Goal: Information Seeking & Learning: Learn about a topic

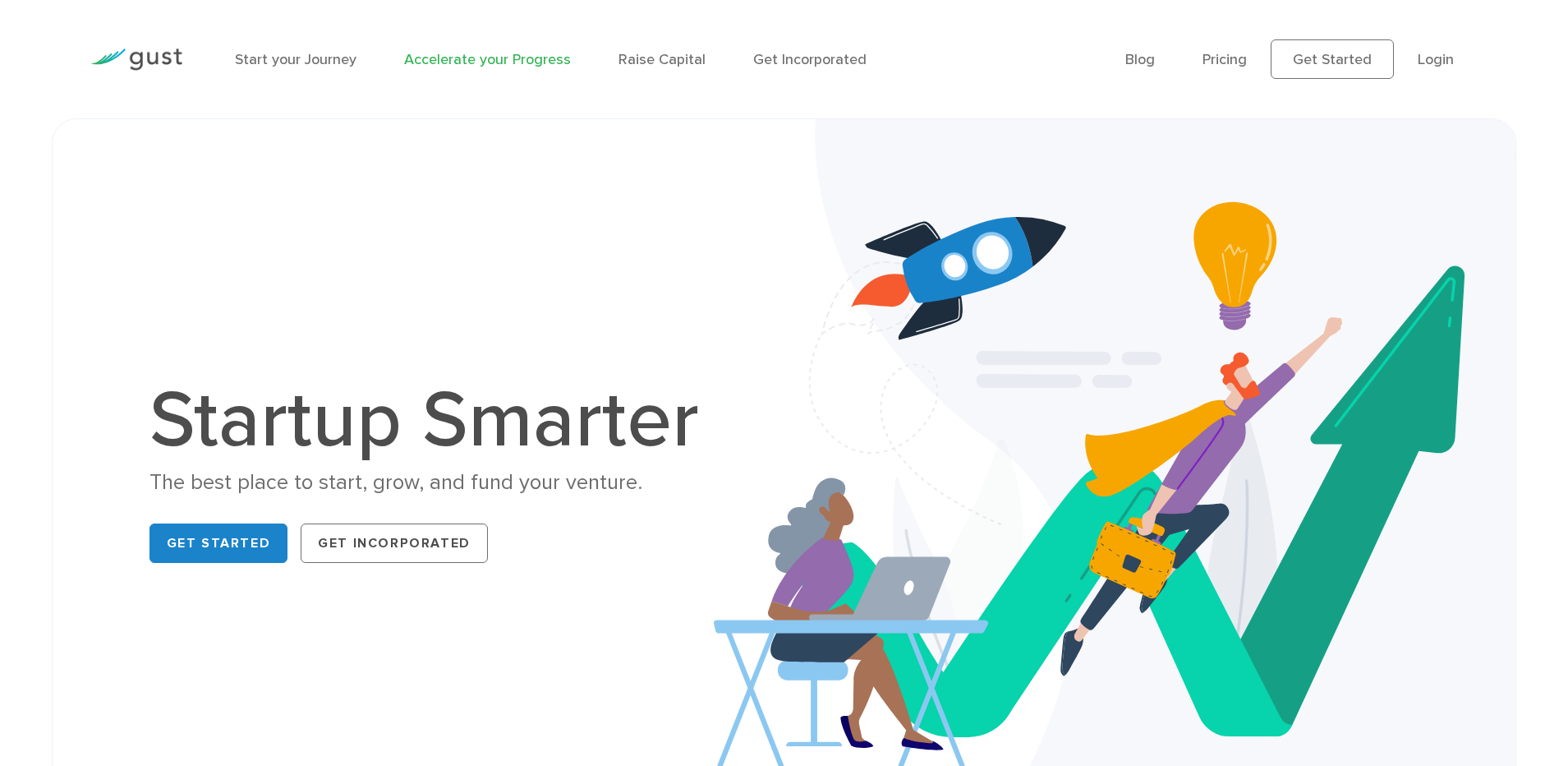
click at [523, 57] on link "Accelerate your Progress" at bounding box center [487, 59] width 167 height 17
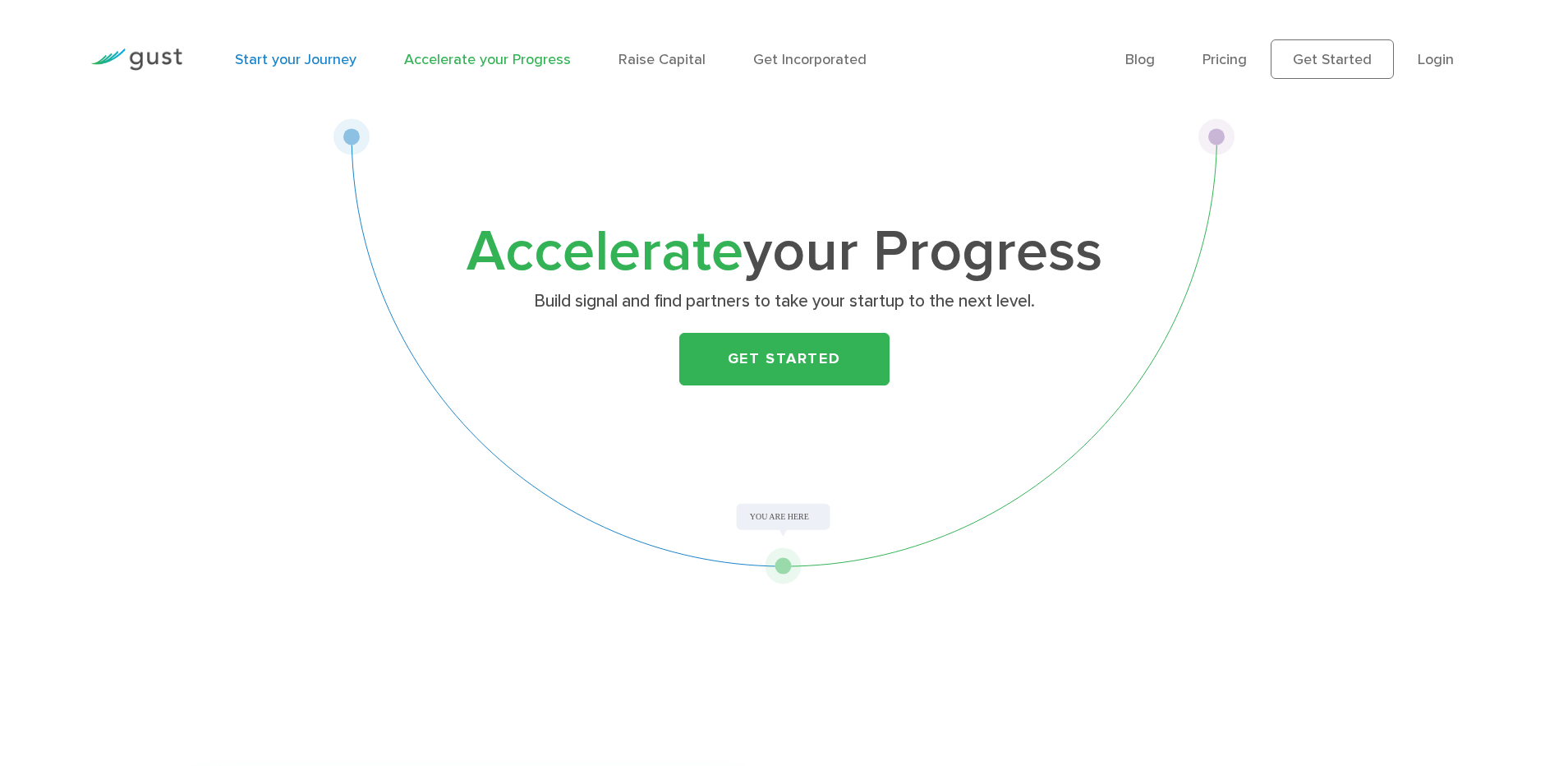
click at [290, 52] on link "Start your Journey" at bounding box center [295, 59] width 121 height 17
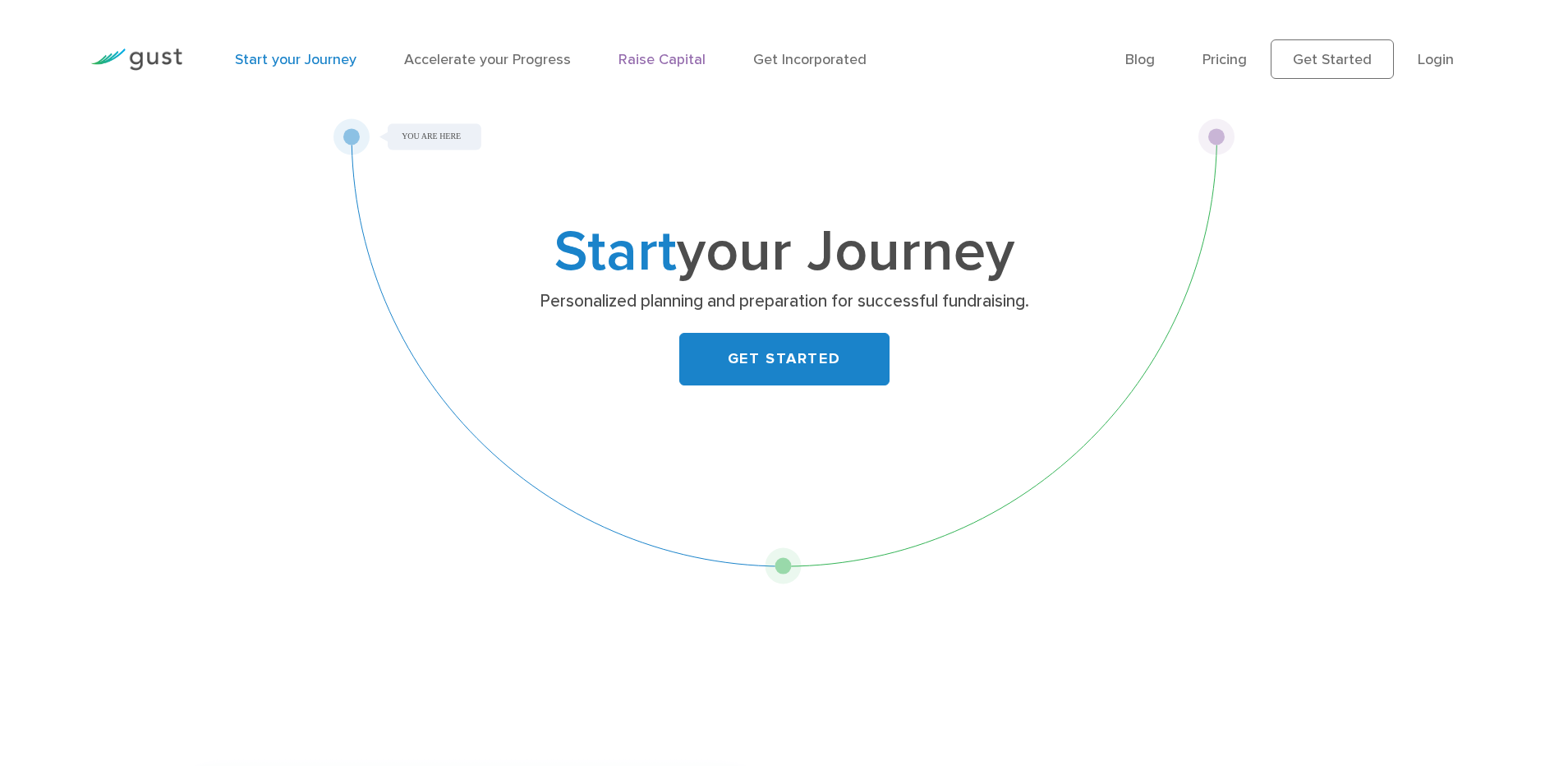
click at [632, 58] on link "Raise Capital" at bounding box center [661, 59] width 87 height 17
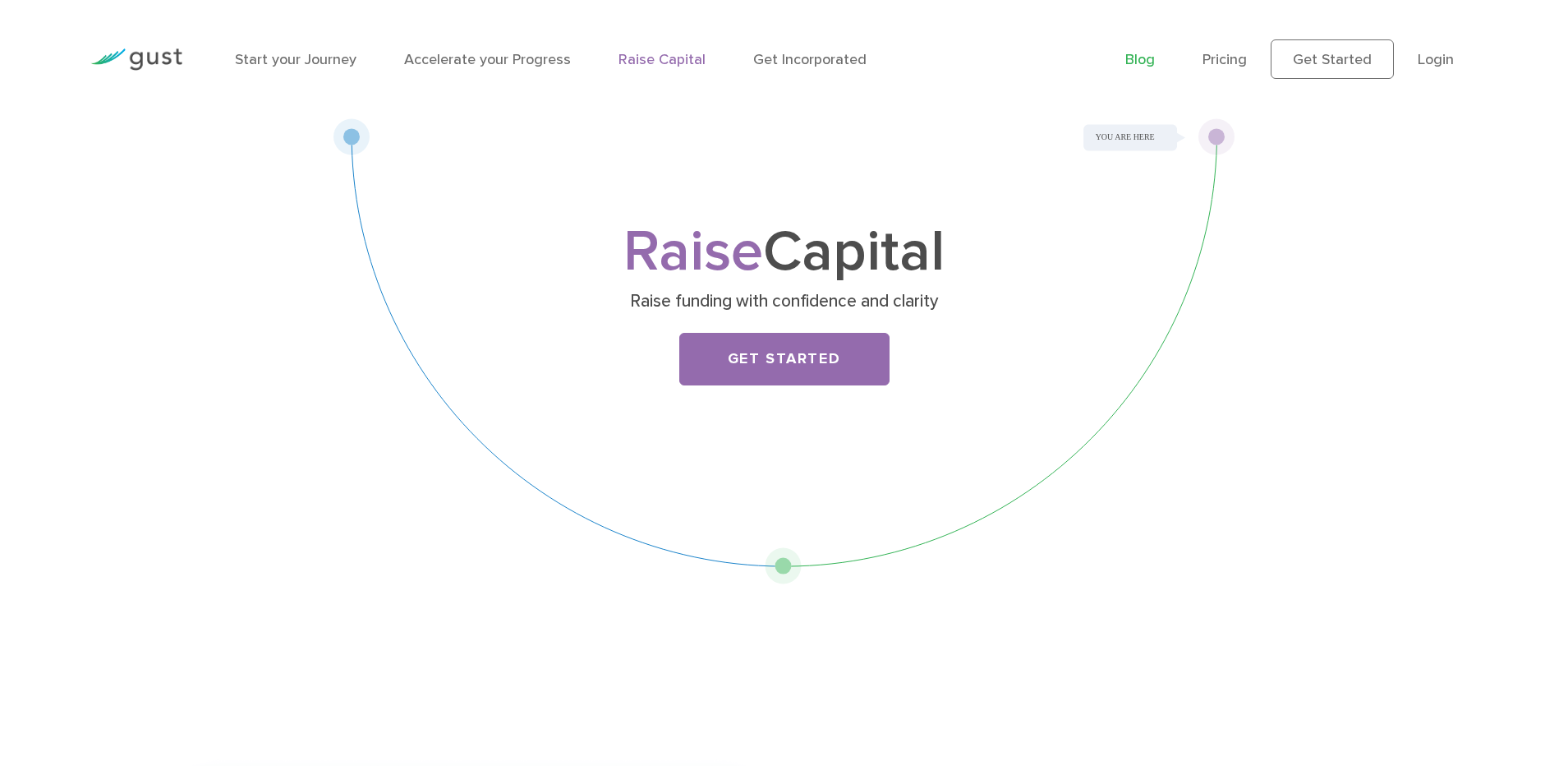
click at [1143, 57] on link "Blog" at bounding box center [1140, 59] width 30 height 17
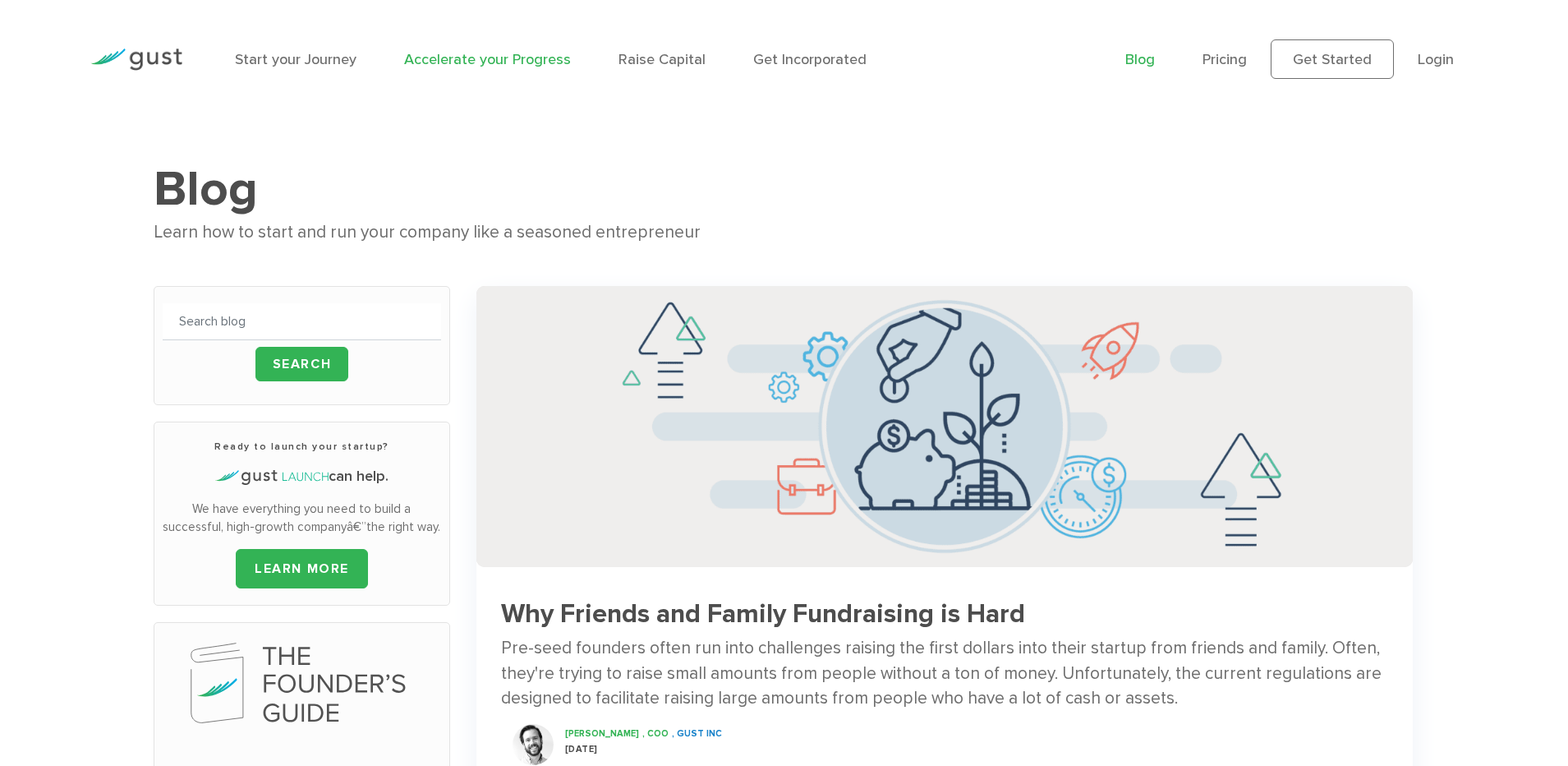
click at [507, 65] on link "Accelerate your Progress" at bounding box center [487, 59] width 167 height 17
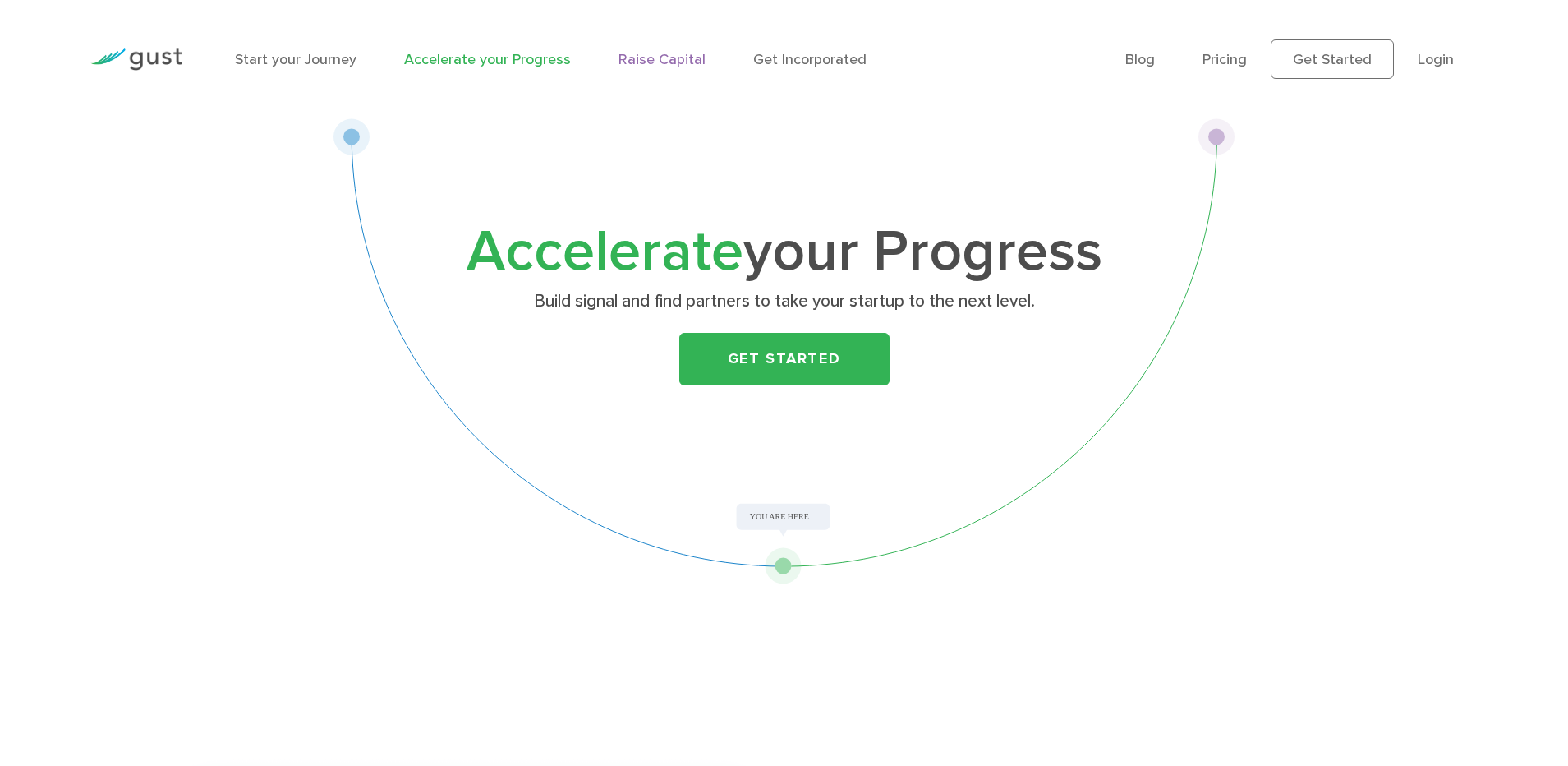
click at [657, 51] on link "Raise Capital" at bounding box center [661, 59] width 87 height 17
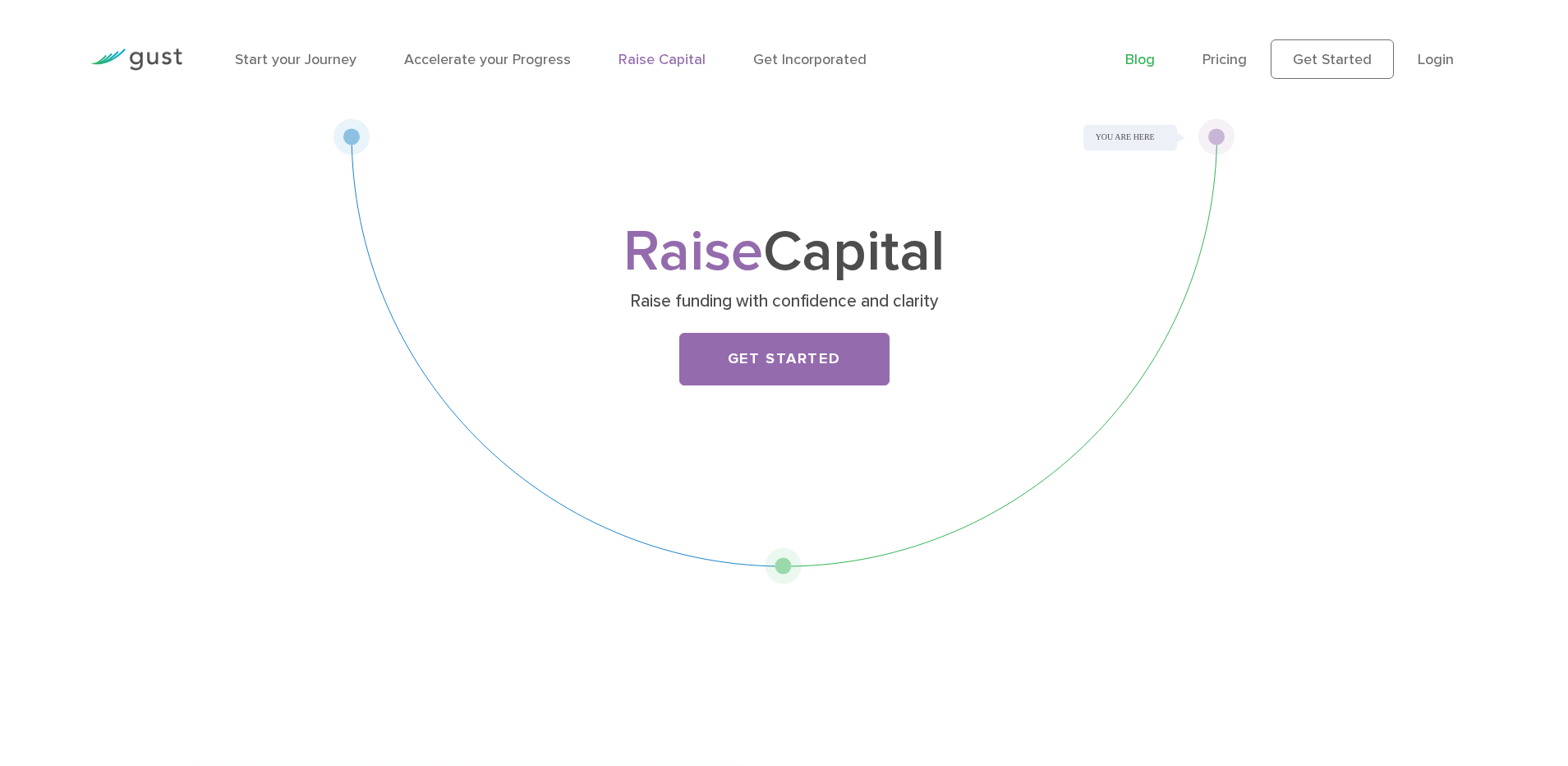
click at [1141, 57] on link "Blog" at bounding box center [1140, 59] width 30 height 17
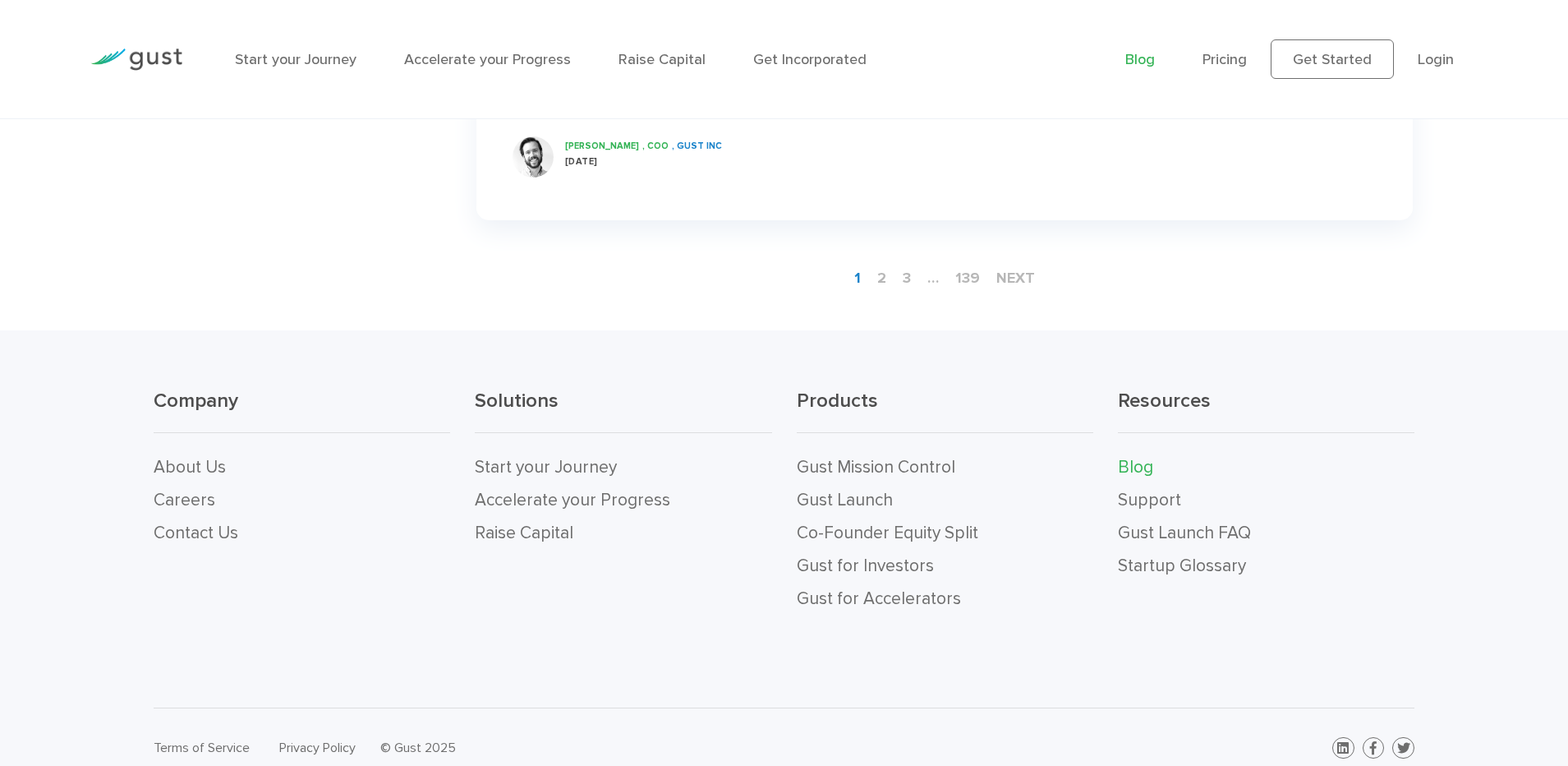
scroll to position [2914, 0]
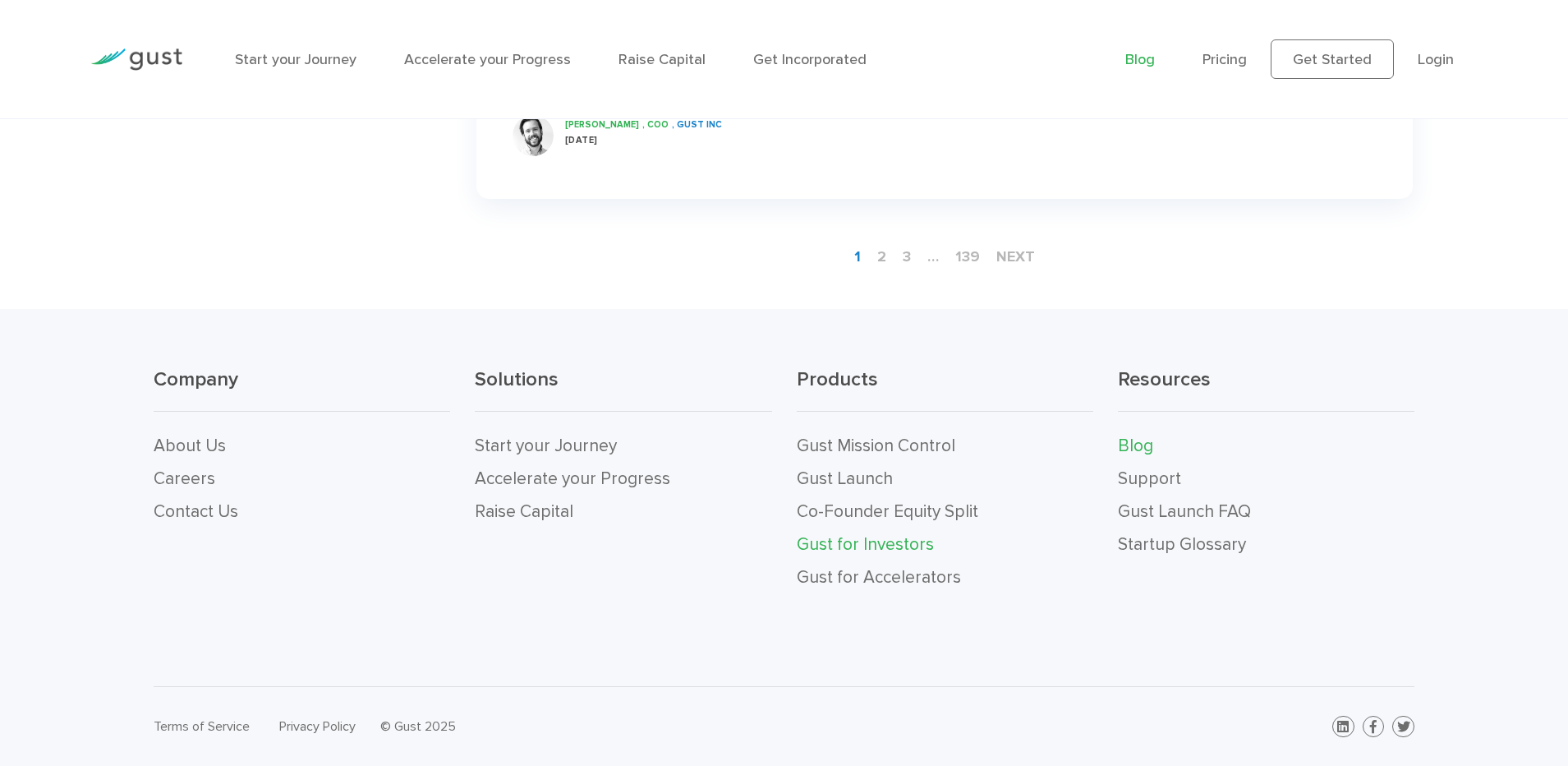
click at [845, 546] on link "Gust for Investors" at bounding box center [865, 544] width 137 height 21
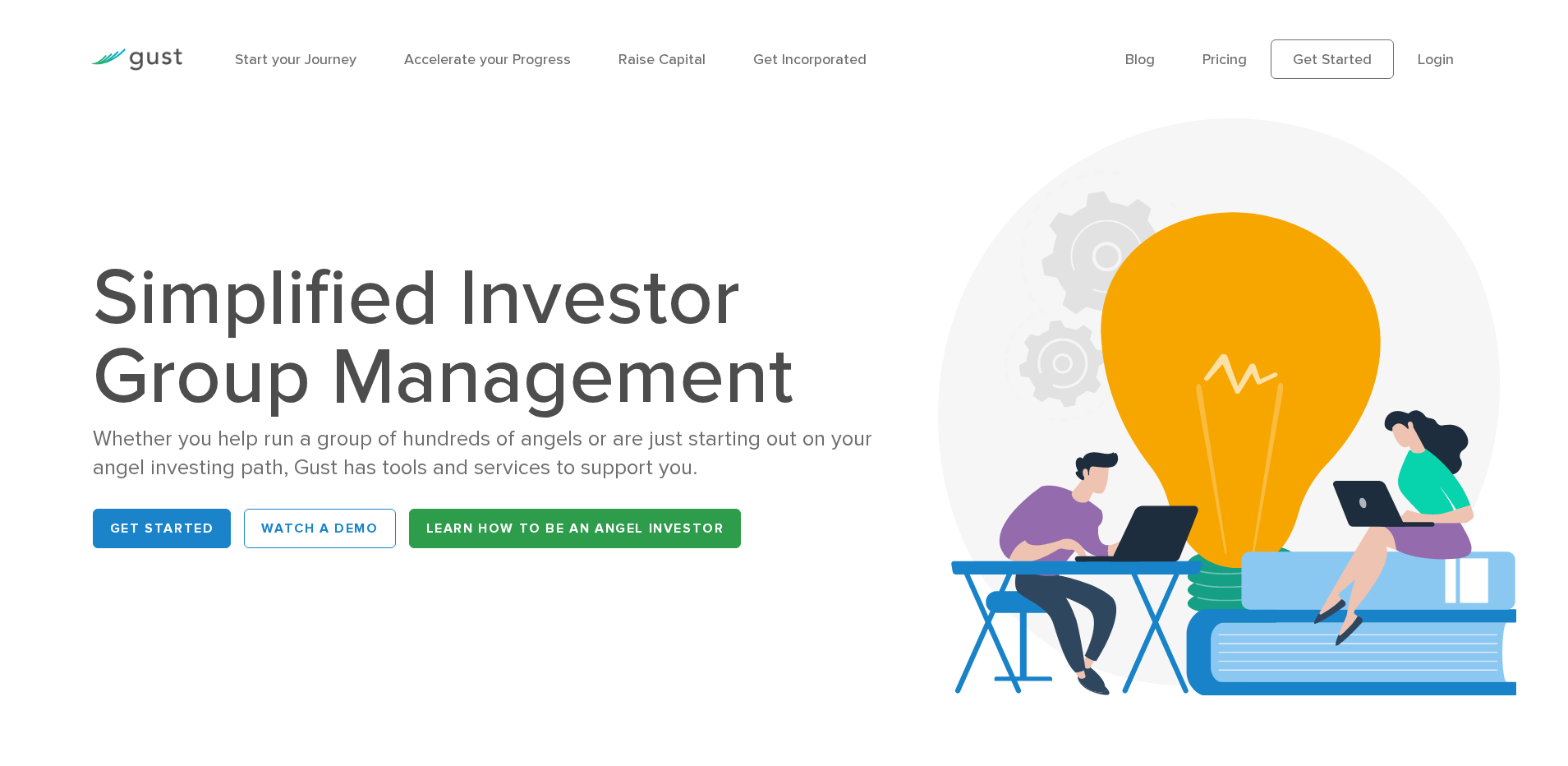
click at [536, 529] on link "Learn How to be an Angel Investor" at bounding box center [575, 528] width 333 height 40
